Goal: Information Seeking & Learning: Check status

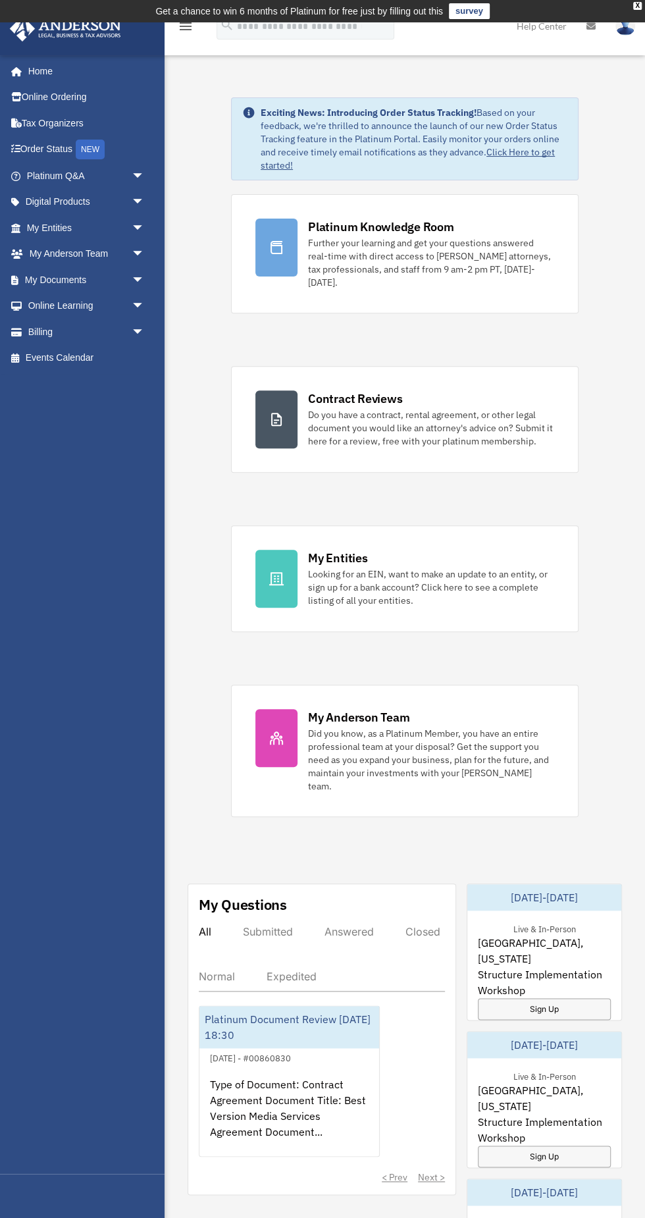
click at [146, 238] on span "arrow_drop_down" at bounding box center [145, 228] width 26 height 27
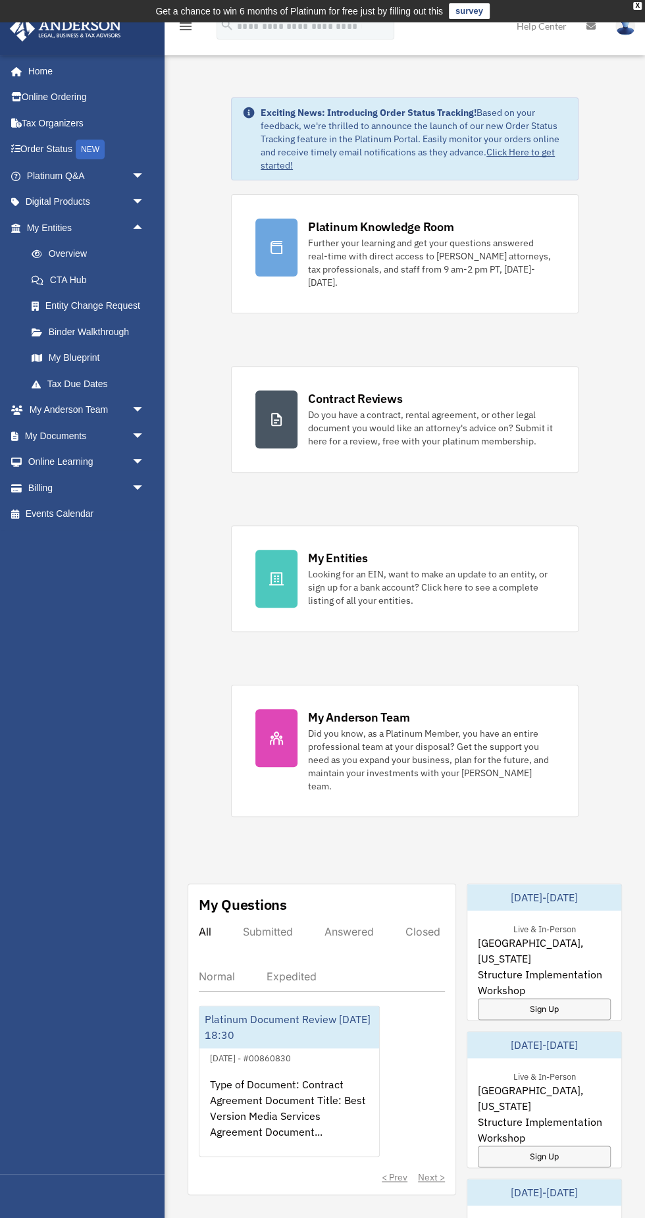
click at [115, 247] on link "Overview" at bounding box center [91, 254] width 146 height 26
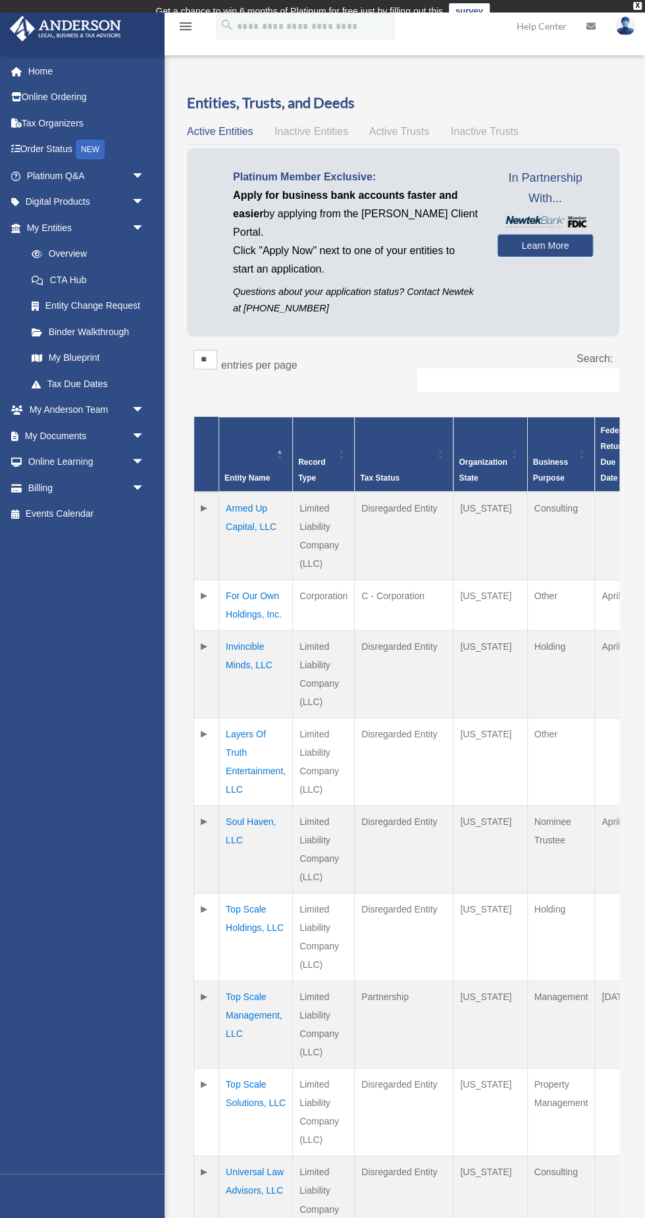
click at [397, 121] on div "Entities, Trusts, and Deeds Active Entities Inactive Entities Active Trusts Ina…" at bounding box center [403, 773] width 433 height 1360
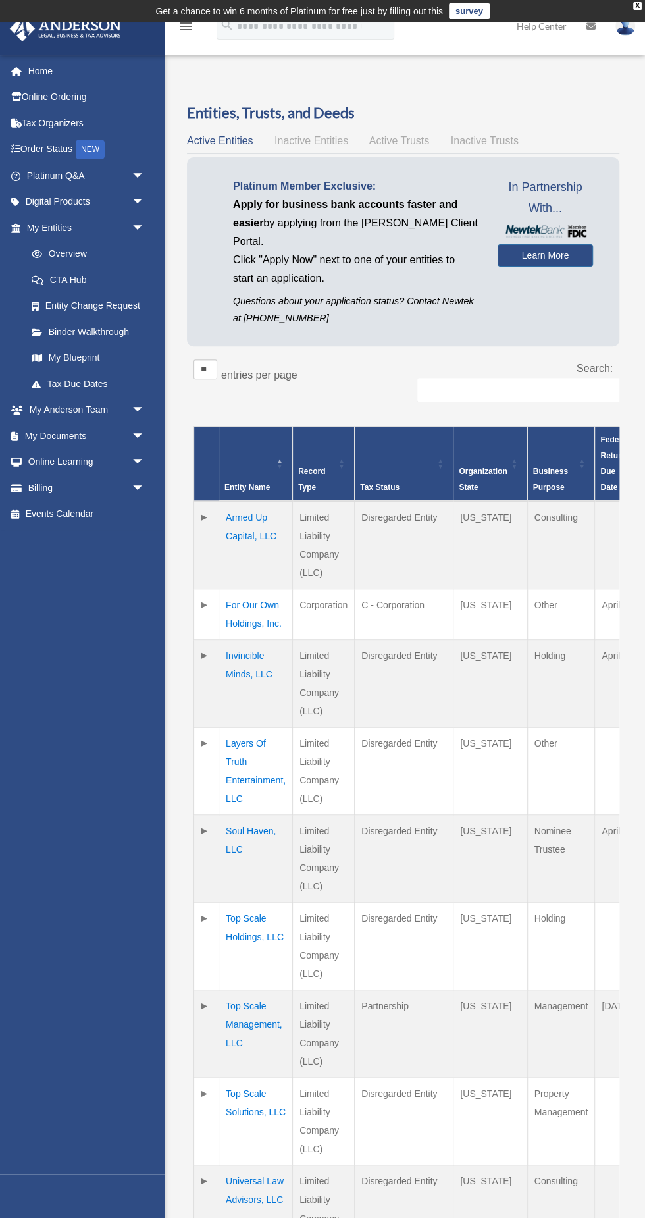
click at [385, 140] on span "Active Trusts" at bounding box center [399, 140] width 61 height 11
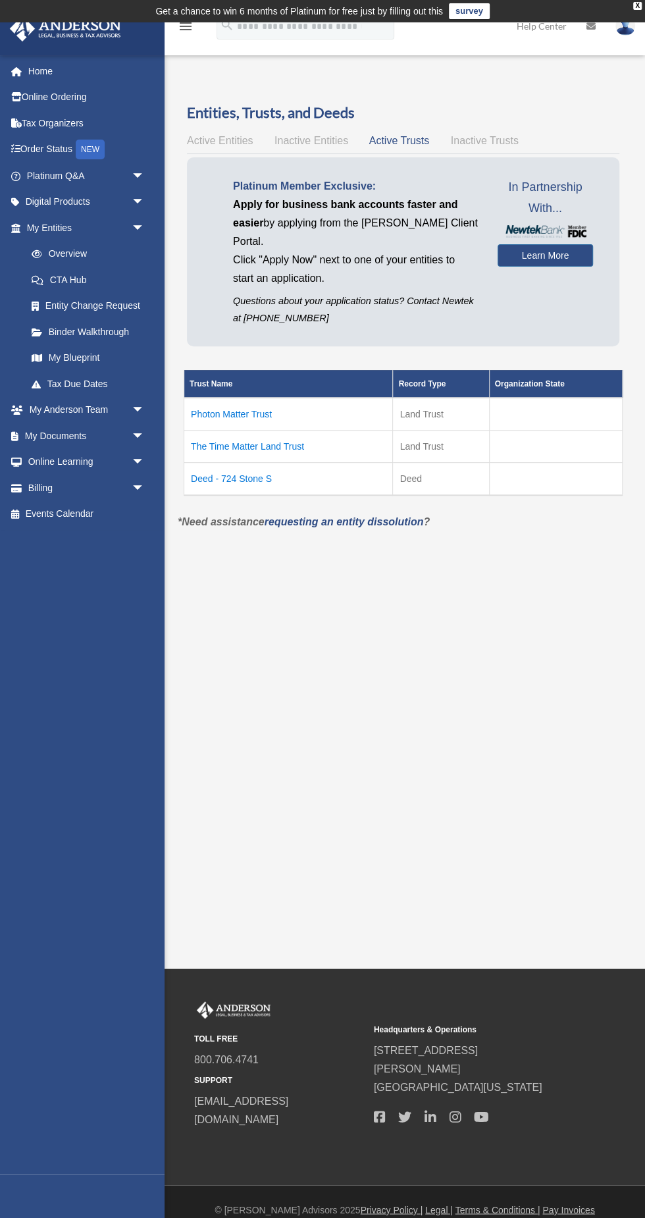
click at [252, 477] on td "Deed - 724 Stone S" at bounding box center [288, 478] width 209 height 33
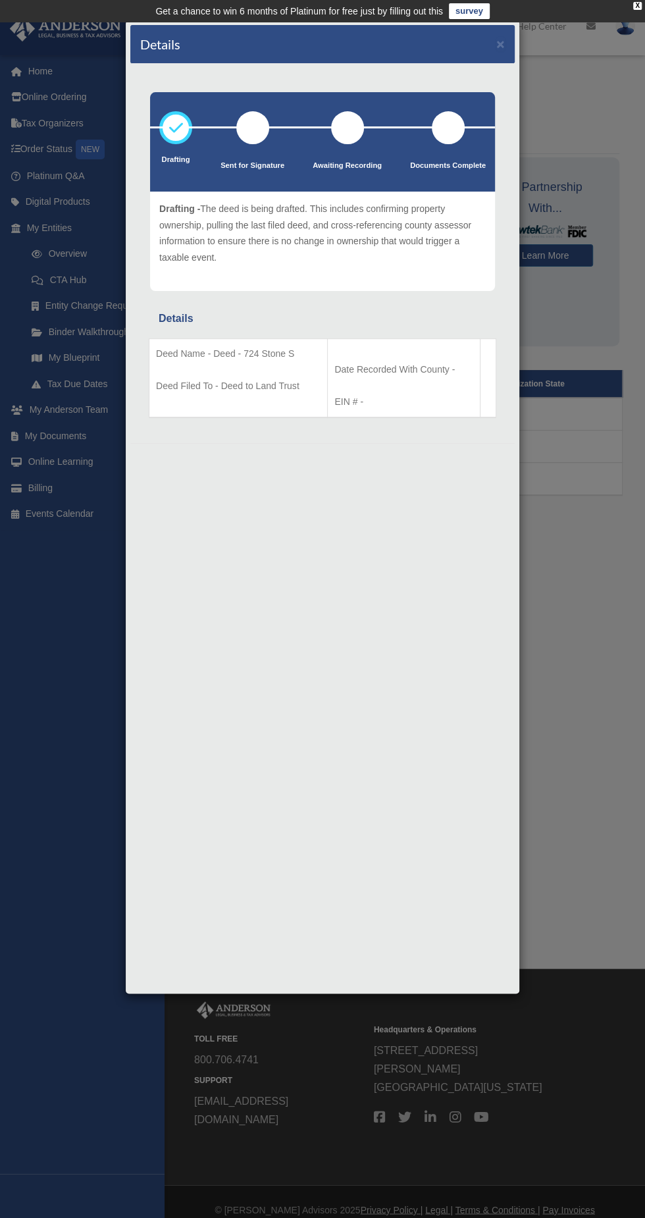
click at [474, 73] on div "Drafting Sent for Signature Details" at bounding box center [322, 253] width 385 height 379
click at [500, 37] on button "×" at bounding box center [501, 44] width 9 height 14
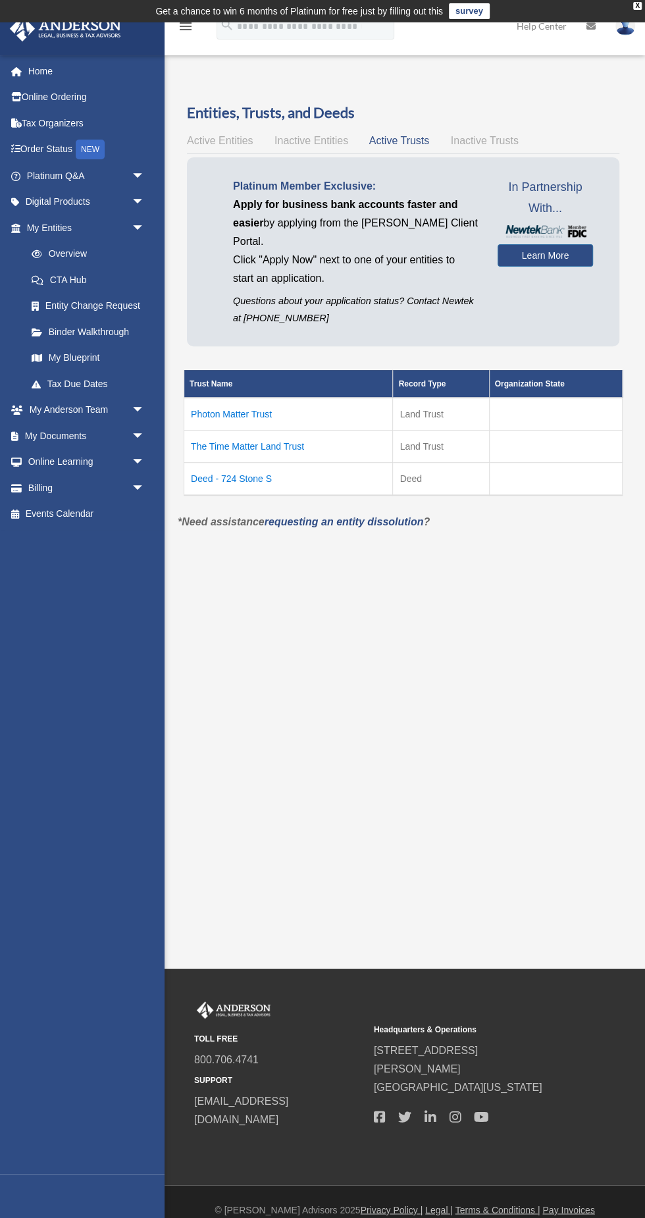
click at [225, 140] on span "Active Entities" at bounding box center [220, 140] width 66 height 11
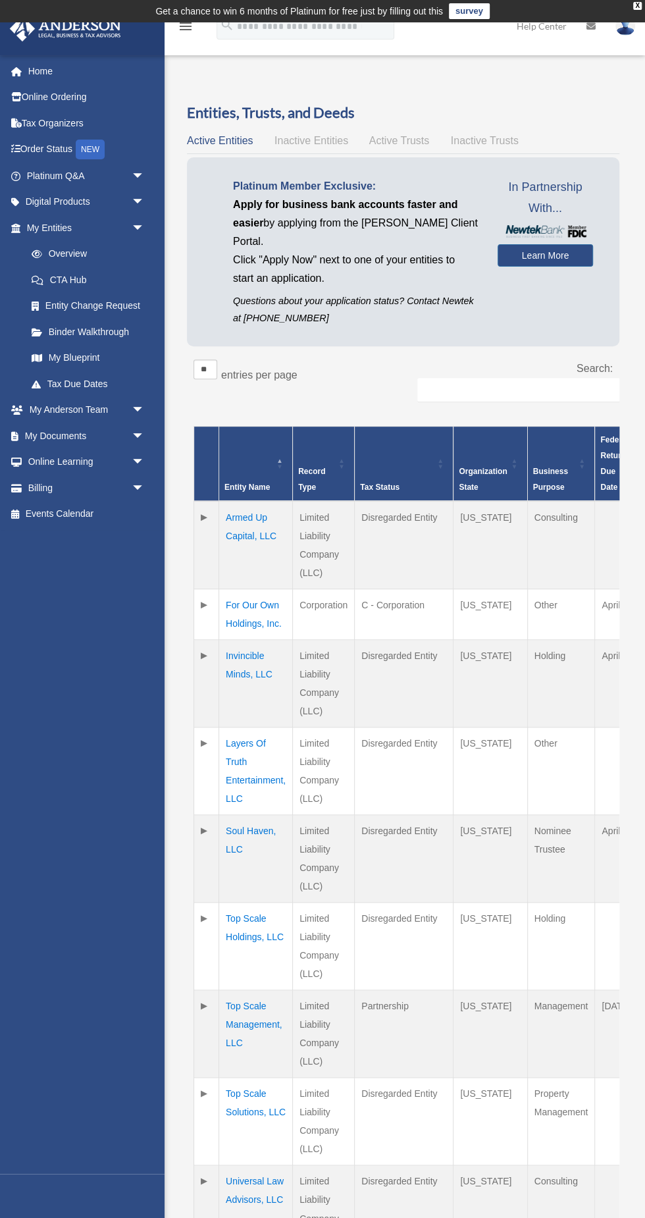
click at [395, 140] on span "Active Trusts" at bounding box center [399, 140] width 61 height 11
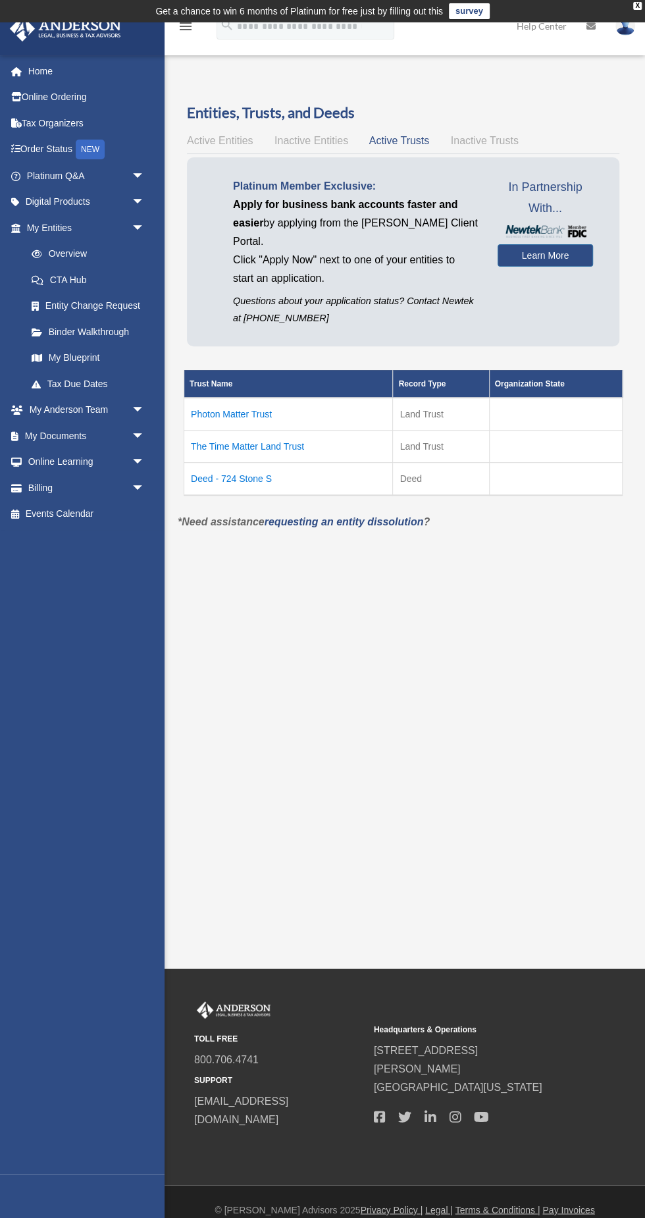
click at [240, 477] on td "Deed - 724 Stone S" at bounding box center [288, 478] width 209 height 33
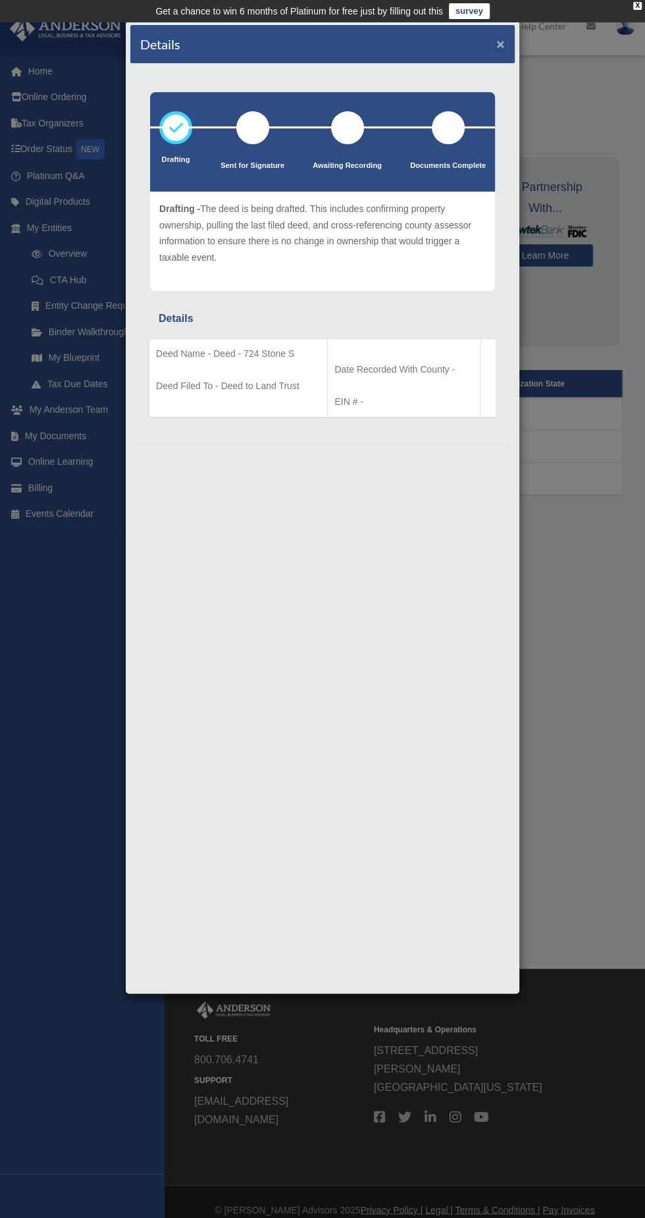
click at [501, 50] on button "×" at bounding box center [501, 44] width 9 height 14
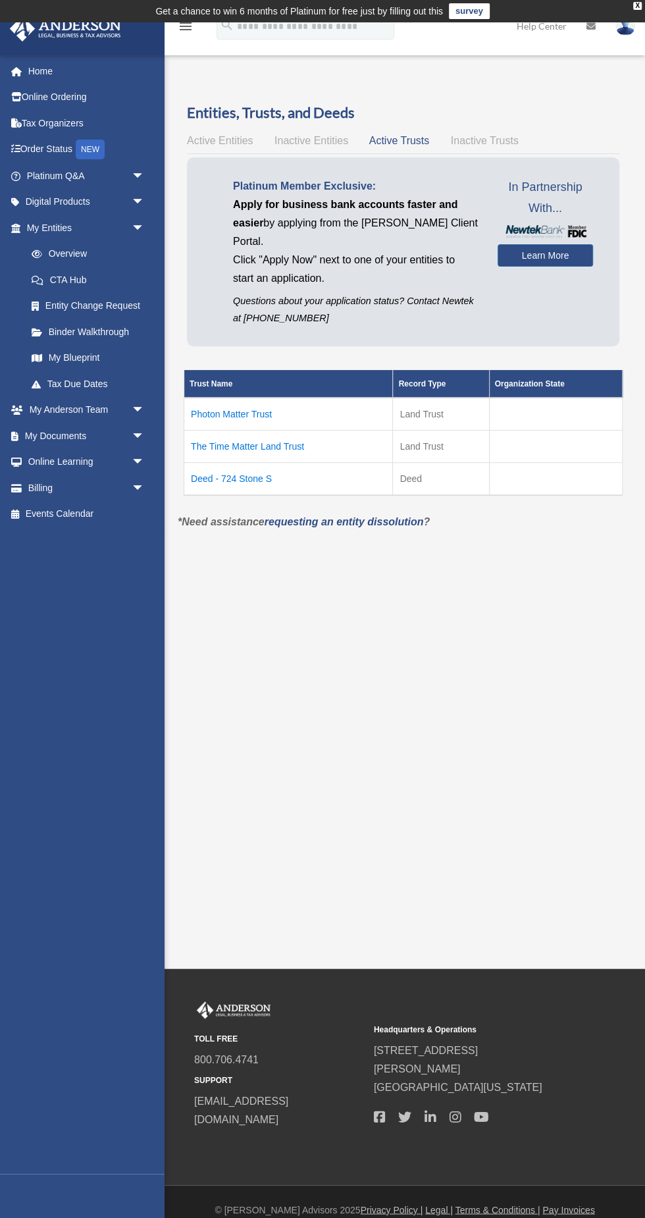
click at [145, 419] on span "arrow_drop_down" at bounding box center [145, 410] width 26 height 27
click at [137, 514] on span "arrow_drop_down" at bounding box center [145, 514] width 26 height 27
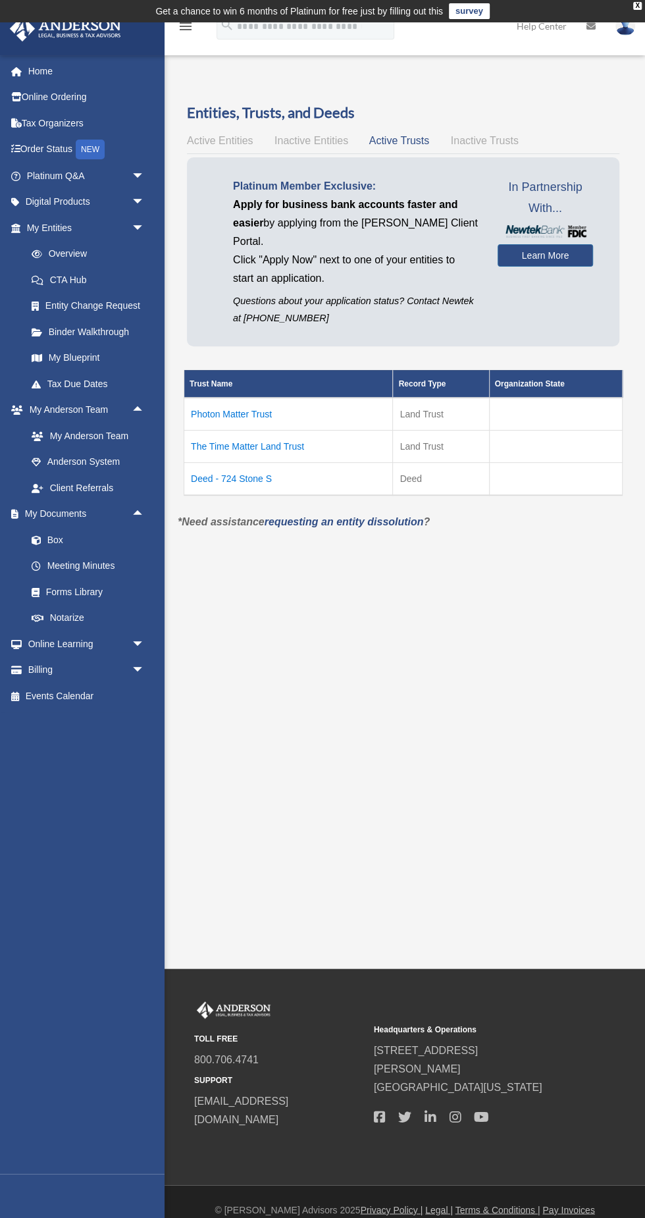
click at [117, 535] on link "Box" at bounding box center [91, 540] width 146 height 26
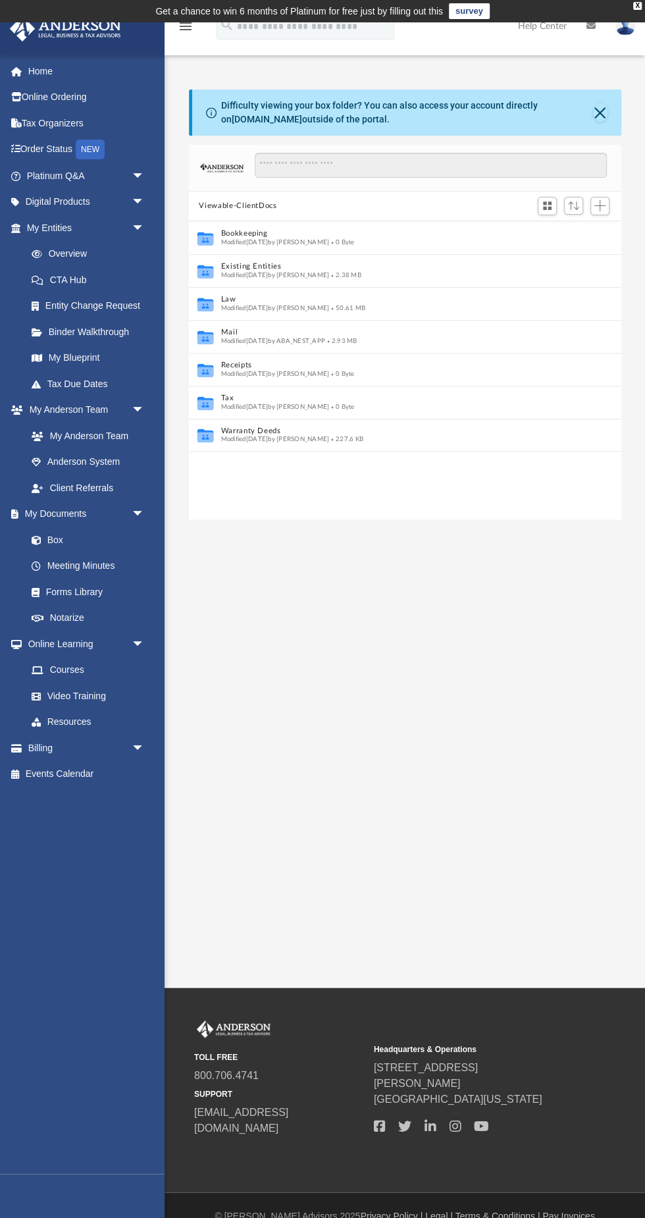
scroll to position [299, 433]
click at [360, 298] on button "Law" at bounding box center [396, 299] width 351 height 9
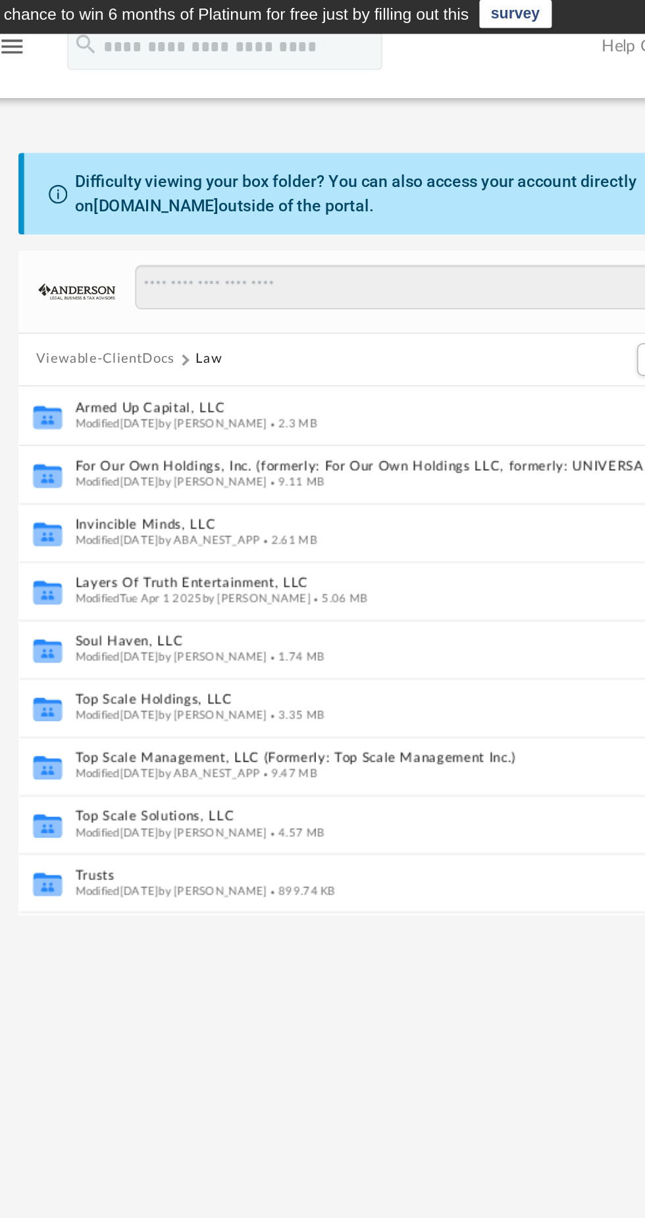
scroll to position [0, 0]
